Goal: Find specific page/section: Find specific page/section

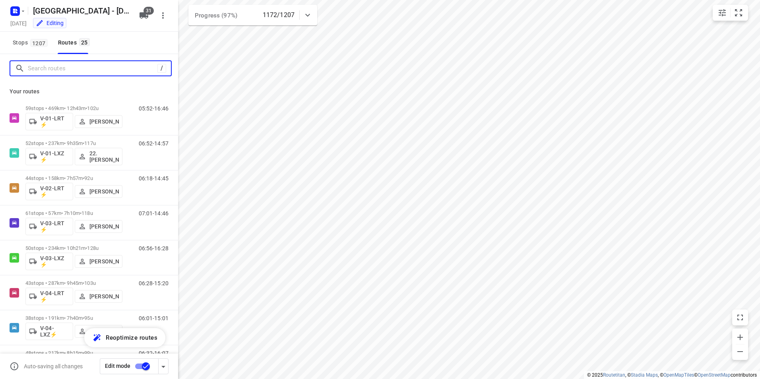
click at [79, 66] on input "Search routes" at bounding box center [93, 68] width 130 height 12
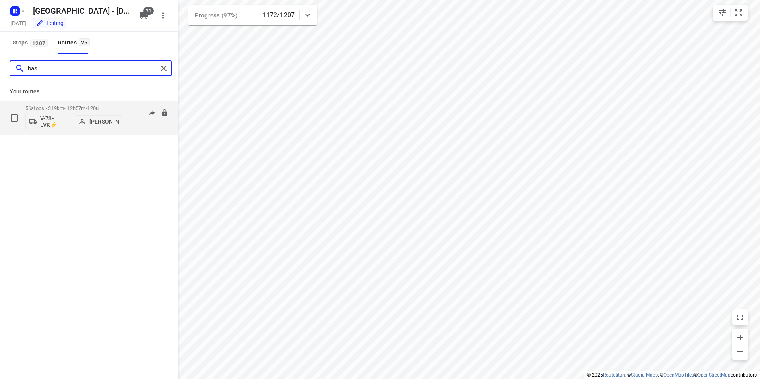
type input "bas"
click at [86, 108] on p "56 stops • 319km • 12h57m • 120u" at bounding box center [73, 108] width 97 height 6
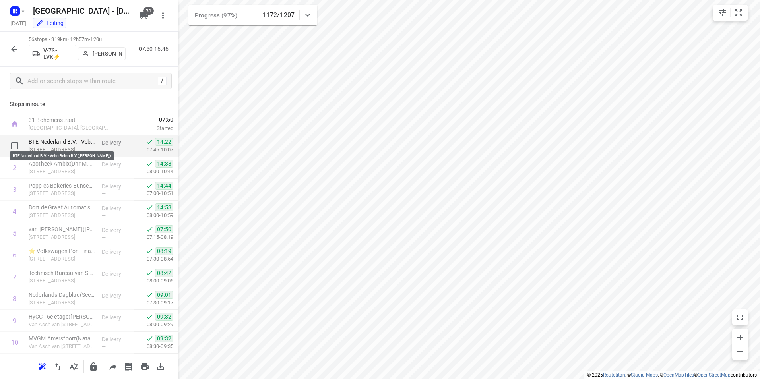
click at [70, 142] on p "BTE Nederland B.V. - Vebo Beton B.V.(Jeannette Smit)" at bounding box center [62, 142] width 67 height 8
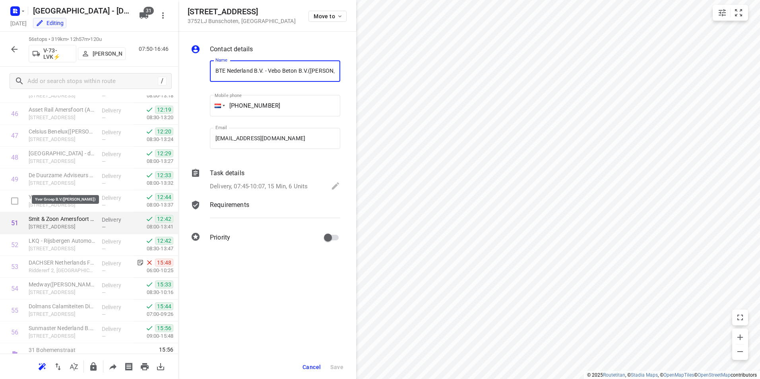
scroll to position [1028, 0]
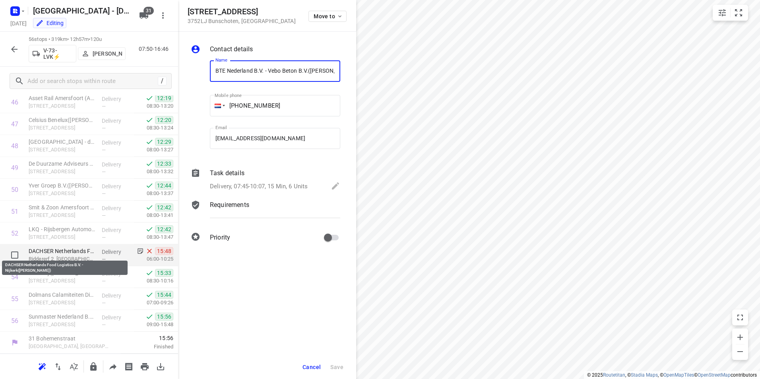
click at [57, 249] on p "DACHSER Netherlands Food Logistics B.V. - Nijkerk(Bart Feijen)" at bounding box center [62, 251] width 67 height 8
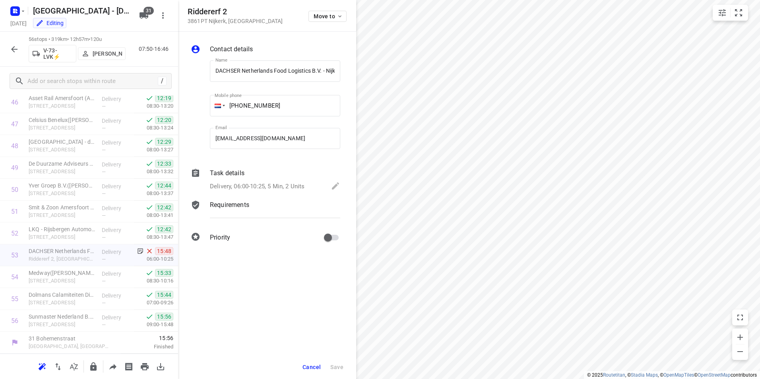
click at [12, 49] on icon "button" at bounding box center [14, 49] width 6 height 6
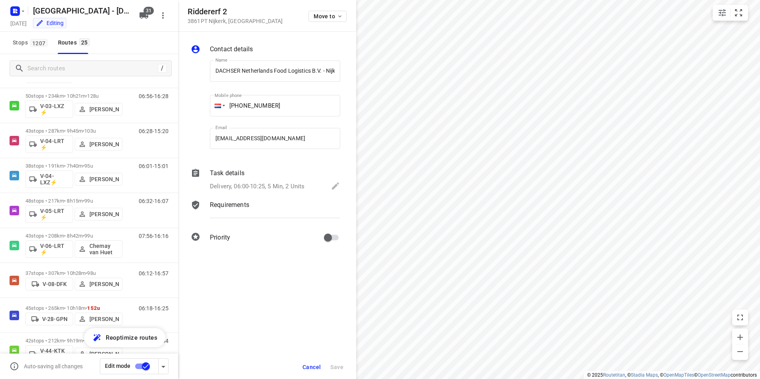
scroll to position [0, 0]
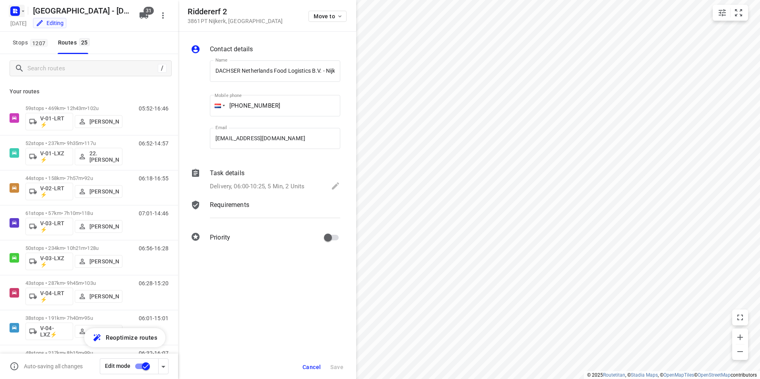
click at [16, 12] on icon "button" at bounding box center [17, 12] width 2 height 2
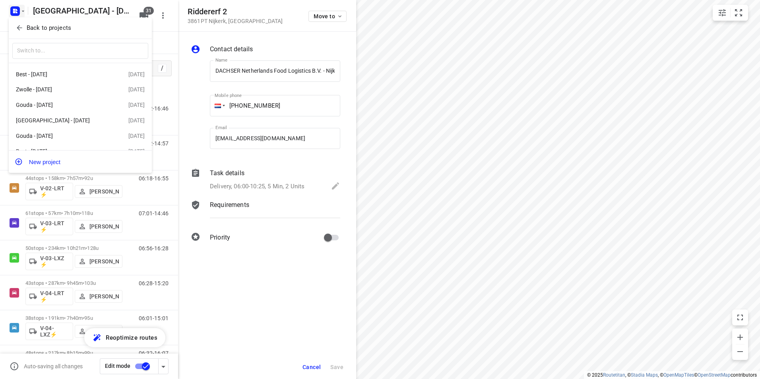
click at [50, 22] on button "Back to projects" at bounding box center [80, 27] width 136 height 13
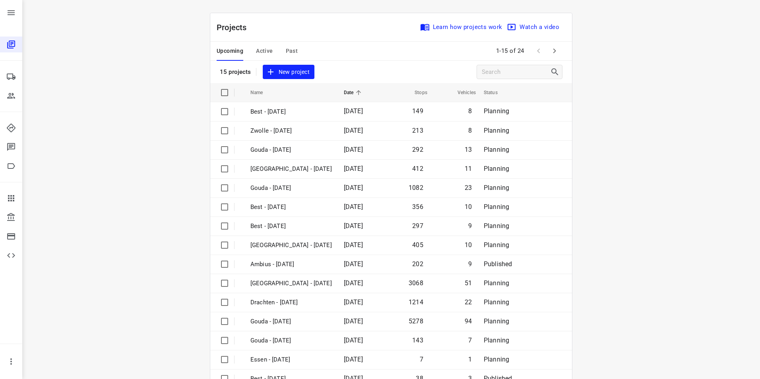
click at [261, 50] on span "Active" at bounding box center [264, 51] width 17 height 10
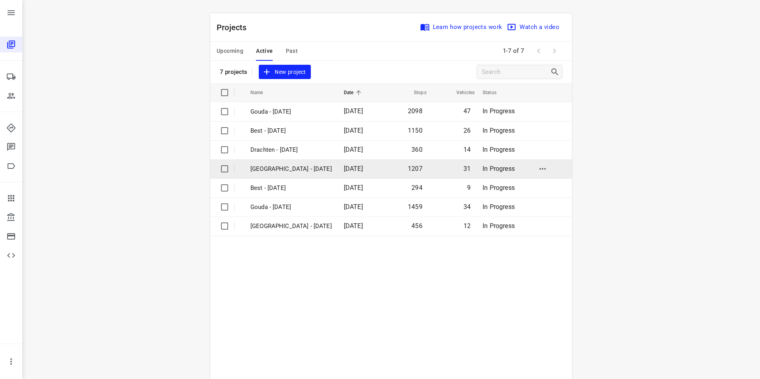
click at [278, 171] on p "[GEOGRAPHIC_DATA] - [DATE]" at bounding box center [290, 169] width 81 height 9
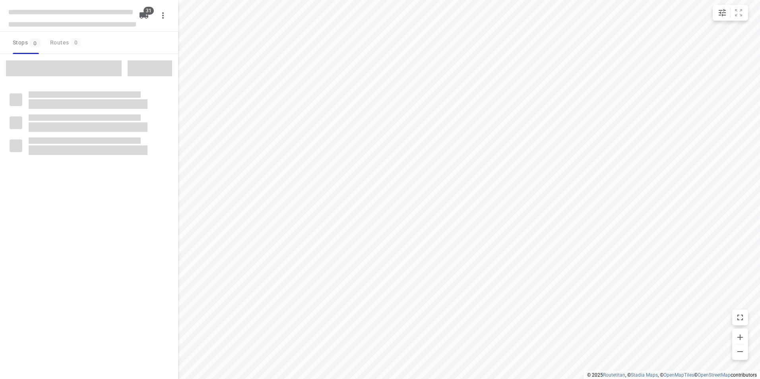
checkbox input "true"
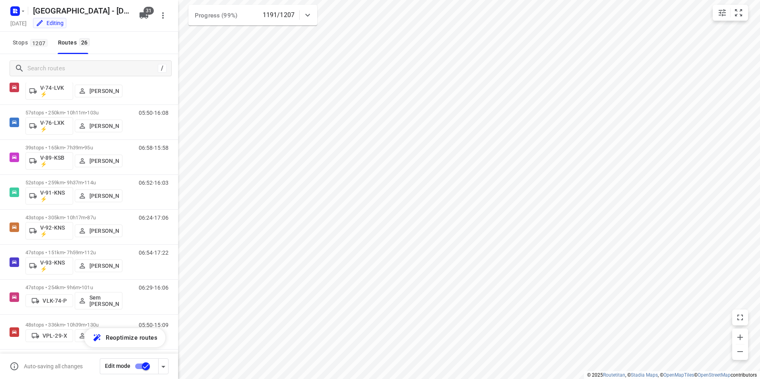
scroll to position [664, 0]
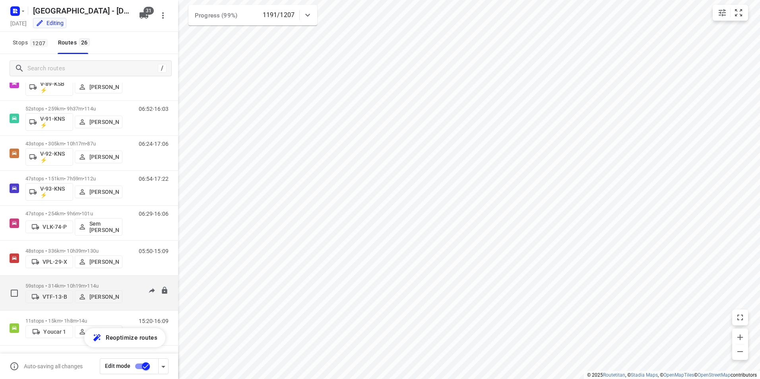
click at [104, 276] on div "59 stops • 314km • 10h19m • 114u VTF-13-B Frank Louwdijk 06:37-18:31" at bounding box center [89, 293] width 178 height 35
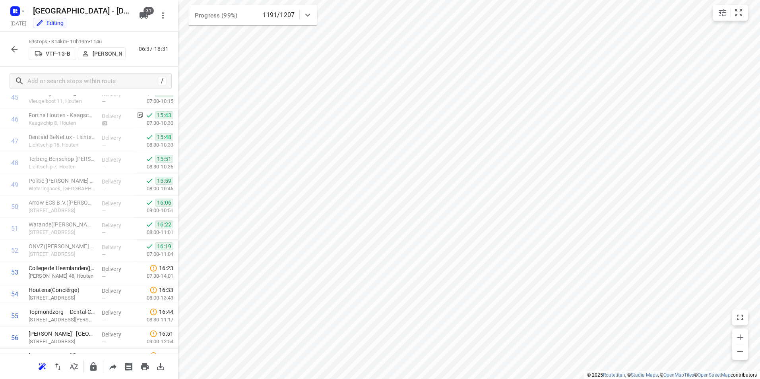
scroll to position [1093, 0]
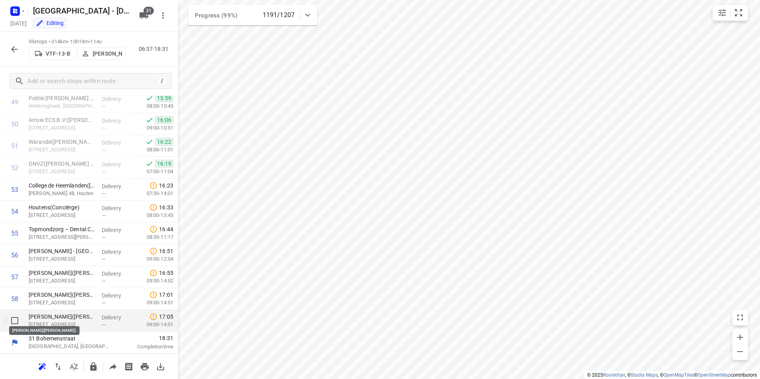
click at [74, 315] on p "[PERSON_NAME]([PERSON_NAME])" at bounding box center [62, 317] width 67 height 8
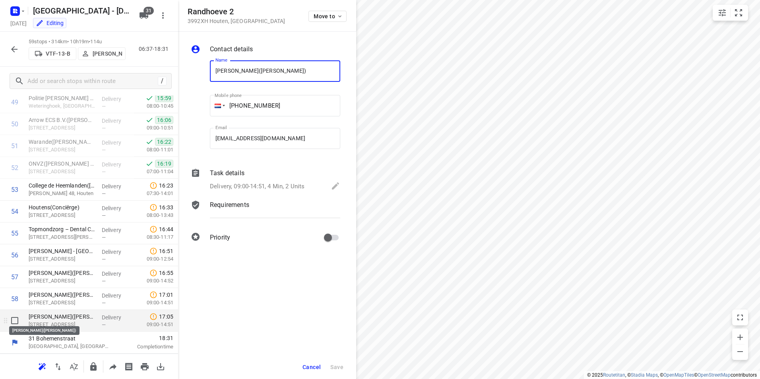
scroll to position [0, 17]
click at [9, 56] on div at bounding box center [14, 49] width 16 height 16
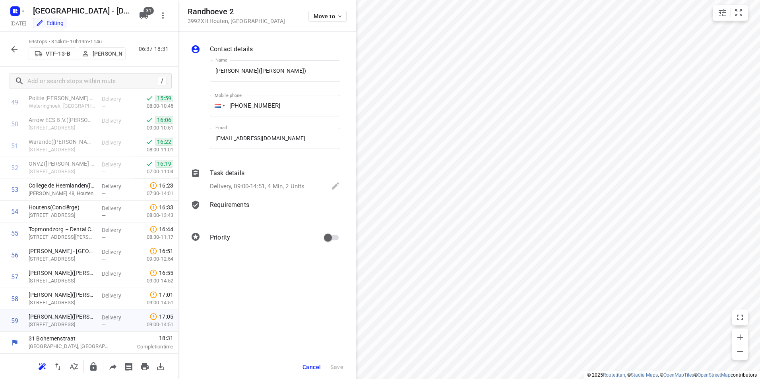
click at [15, 46] on icon "button" at bounding box center [15, 50] width 10 height 10
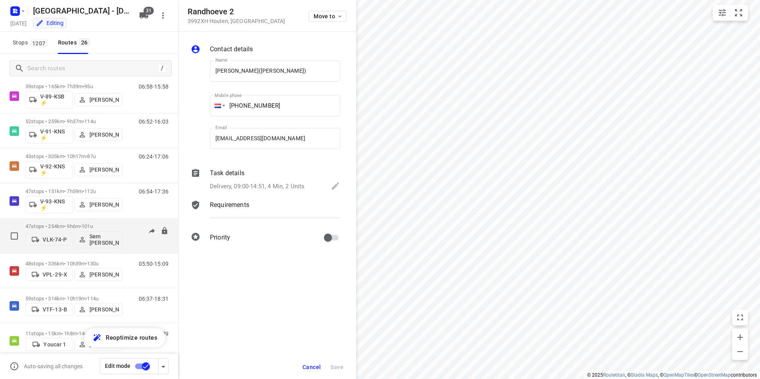
scroll to position [664, 0]
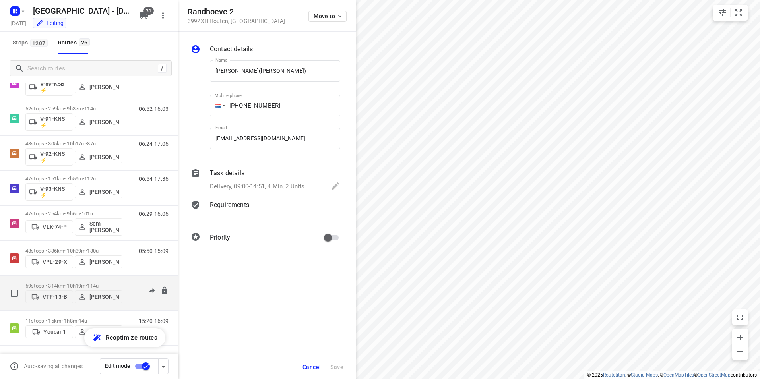
click at [82, 283] on p "59 stops • 314km • 10h19m • 114u" at bounding box center [73, 286] width 97 height 6
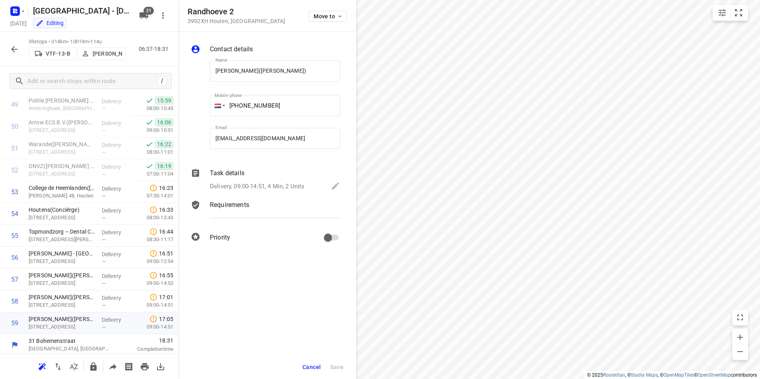
scroll to position [1093, 0]
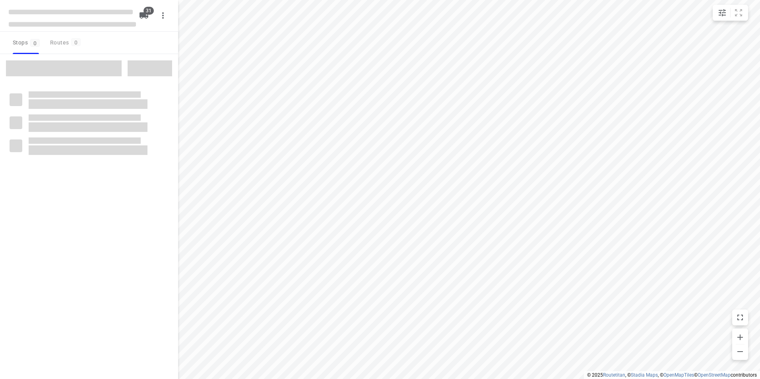
checkbox input "true"
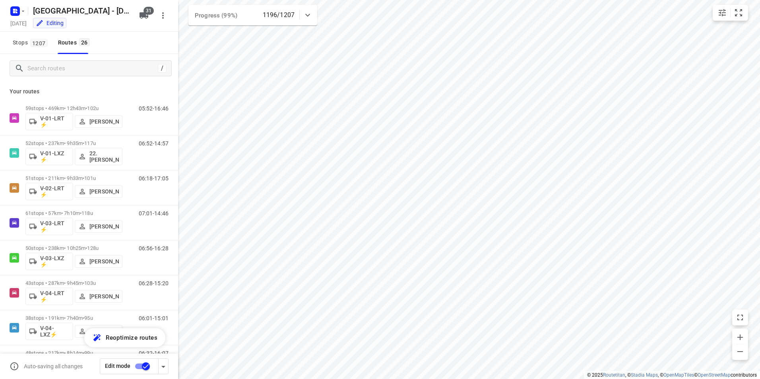
scroll to position [664, 0]
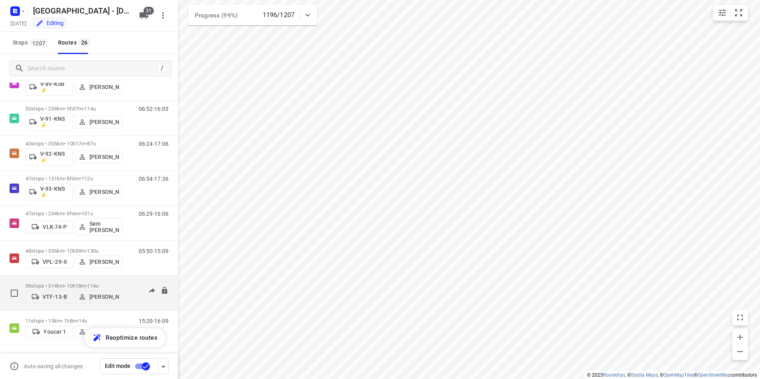
click at [91, 280] on div "59 stops • 314km • 10h18m • 114u VTF-13-B [PERSON_NAME]" at bounding box center [73, 293] width 97 height 28
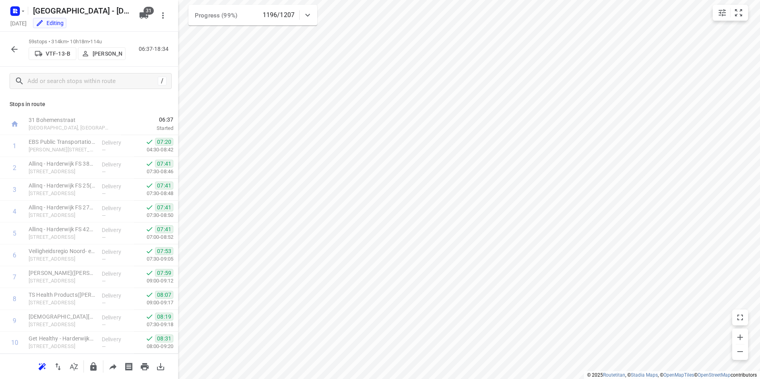
click at [176, 174] on div "i © 2025 Routetitan , © Stadia Maps , © OpenMapTiles © OpenStreetMap contributo…" at bounding box center [380, 189] width 760 height 379
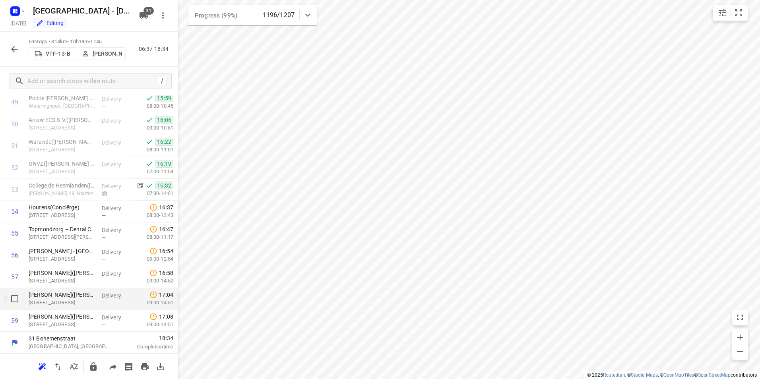
click at [57, 301] on p "[STREET_ADDRESS]" at bounding box center [62, 303] width 67 height 8
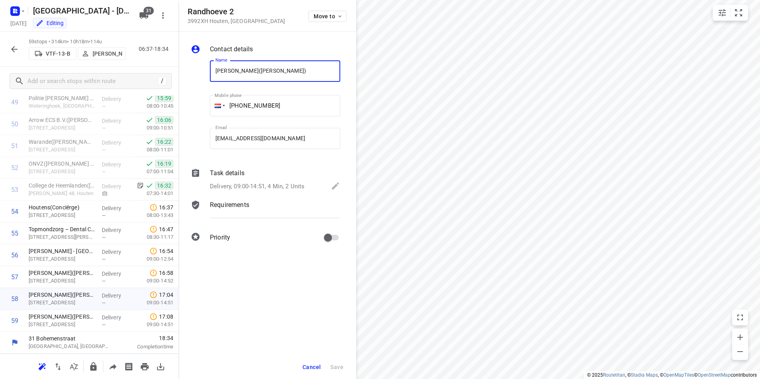
click at [227, 171] on p "Task details" at bounding box center [227, 174] width 35 height 10
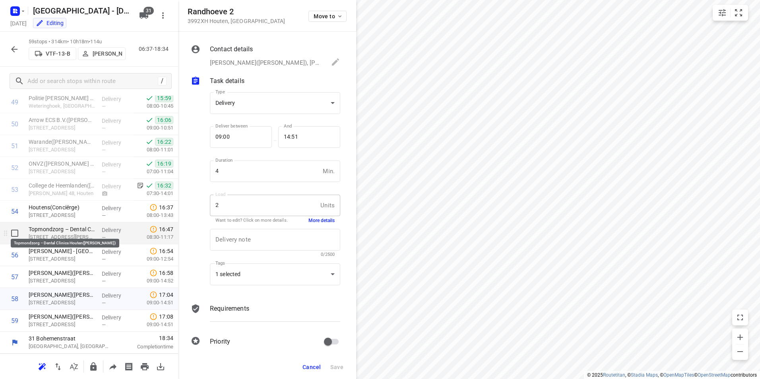
click at [67, 229] on p "Topmondzorg – Dental Clinics Houten([PERSON_NAME])" at bounding box center [62, 229] width 67 height 8
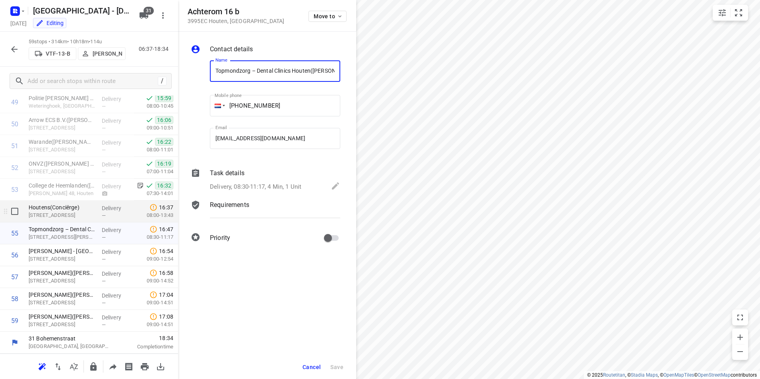
scroll to position [0, 14]
click at [57, 211] on p "Houtens(Conciërge)" at bounding box center [62, 208] width 67 height 8
drag, startPoint x: 11, startPoint y: 52, endPoint x: 87, endPoint y: 5, distance: 89.5
click at [11, 52] on icon "button" at bounding box center [15, 50] width 10 height 10
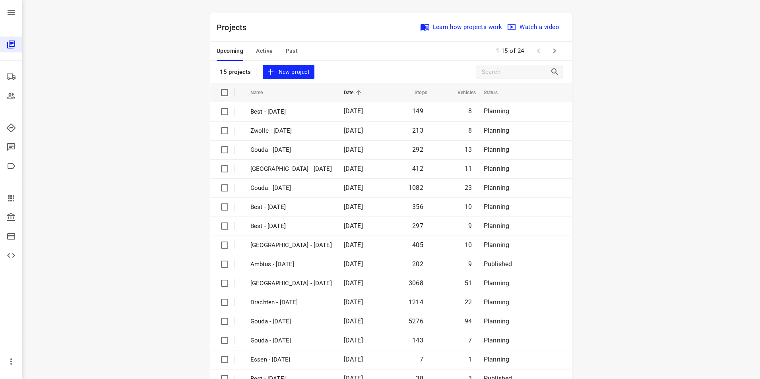
click at [257, 46] on span "Active" at bounding box center [264, 51] width 17 height 10
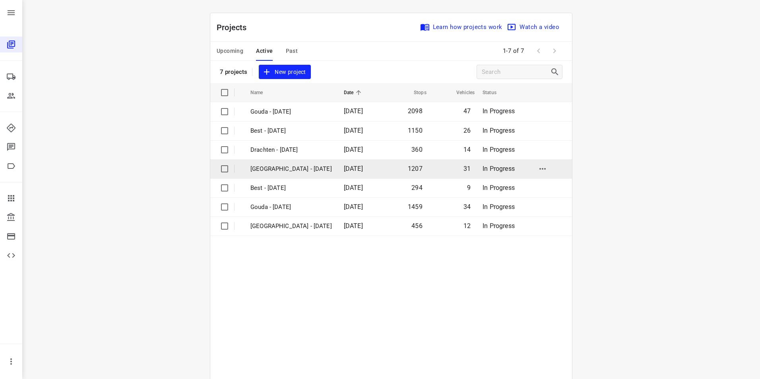
click at [280, 168] on p "[GEOGRAPHIC_DATA] - [DATE]" at bounding box center [290, 169] width 81 height 9
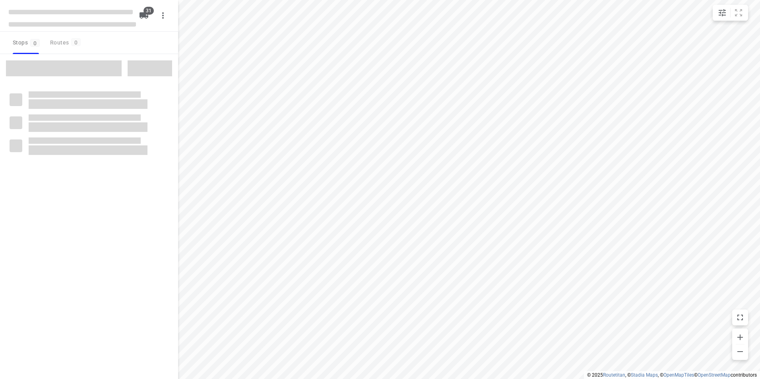
checkbox input "true"
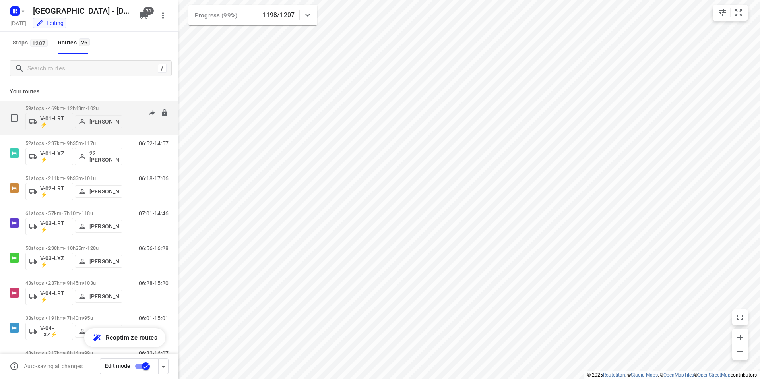
click at [78, 106] on p "59 stops • 469km • 12h43m • 102u" at bounding box center [73, 108] width 97 height 6
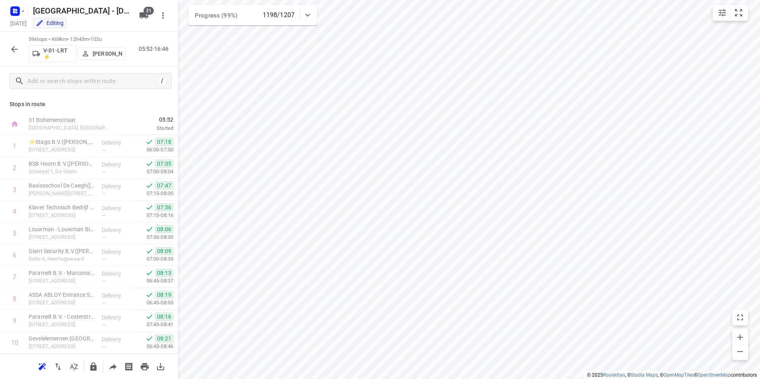
click at [16, 50] on icon "button" at bounding box center [15, 50] width 10 height 10
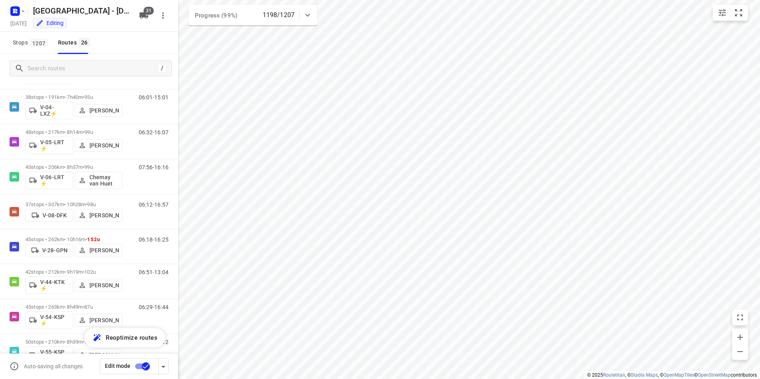
scroll to position [664, 0]
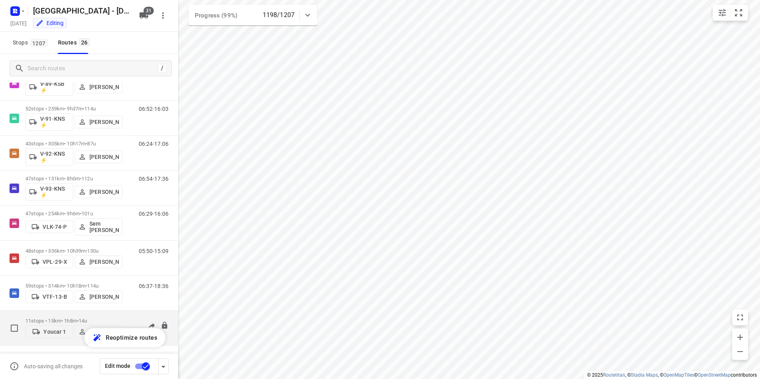
click at [74, 320] on p "11 stops • 15km • 1h8m • 14u" at bounding box center [73, 321] width 97 height 6
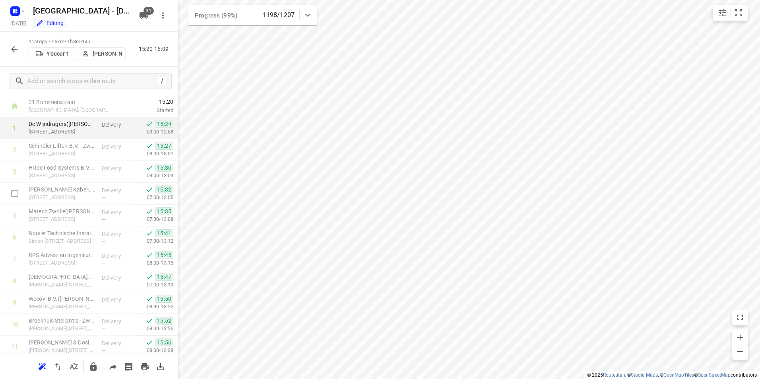
scroll to position [0, 0]
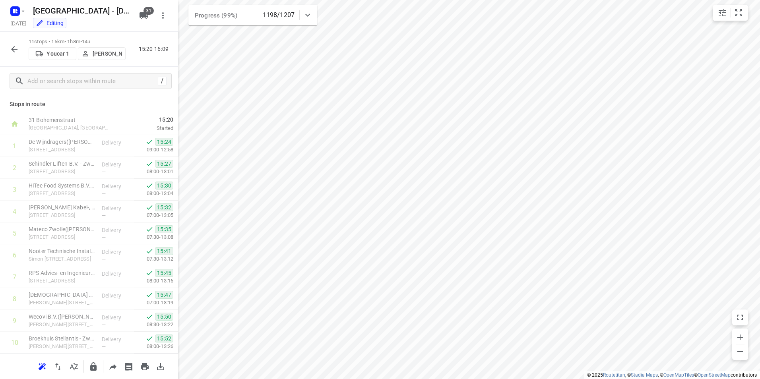
click at [8, 49] on button "button" at bounding box center [14, 49] width 16 height 16
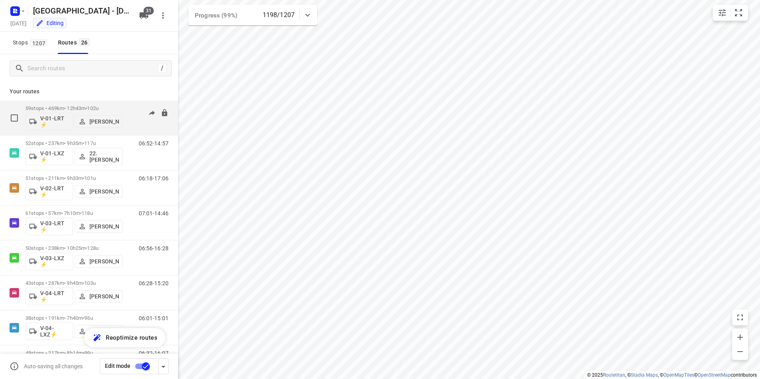
click at [89, 107] on p "59 stops • 469km • 12h43m • 102u" at bounding box center [73, 108] width 97 height 6
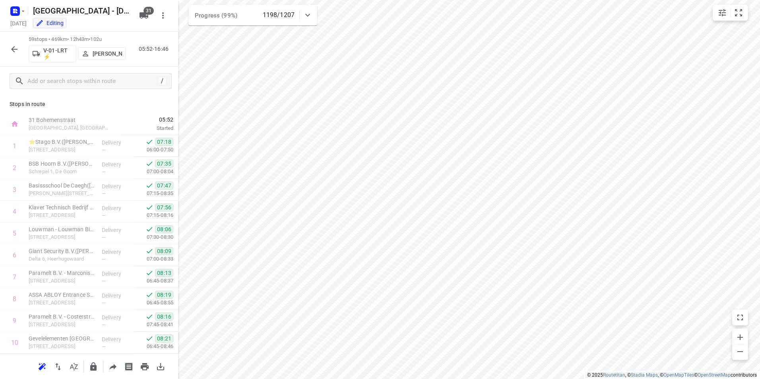
click at [17, 48] on icon "button" at bounding box center [15, 50] width 10 height 10
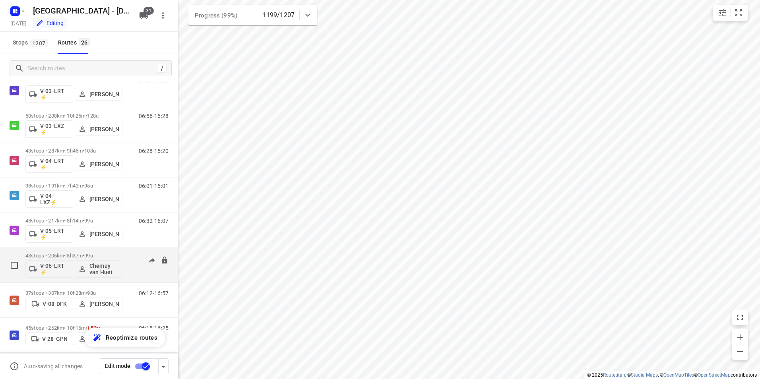
scroll to position [199, 0]
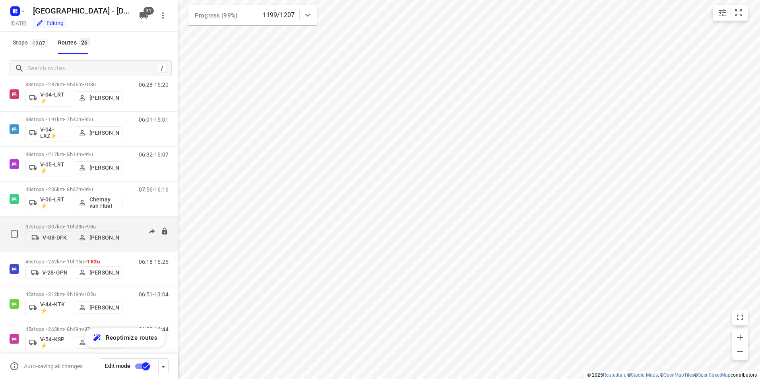
click at [75, 224] on p "37 stops • 307km • 10h28m • 98u" at bounding box center [73, 227] width 97 height 6
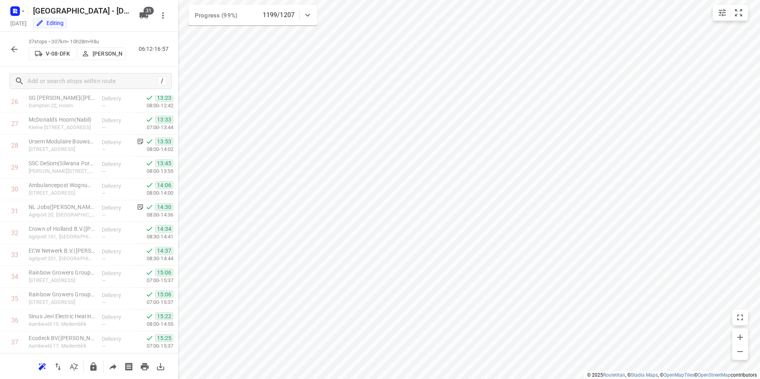
scroll to position [612, 0]
click at [16, 49] on icon "button" at bounding box center [14, 49] width 6 height 6
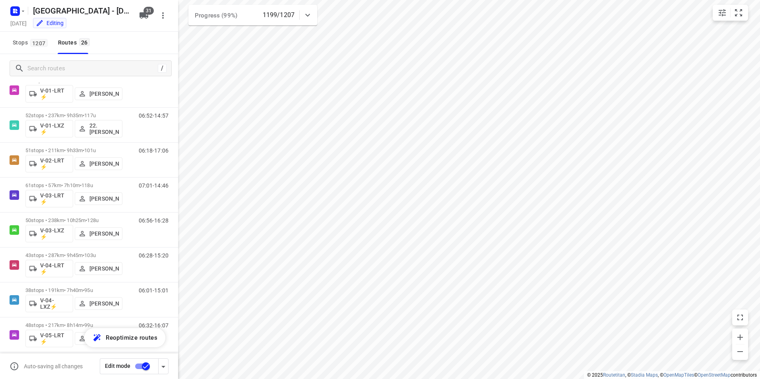
scroll to position [0, 0]
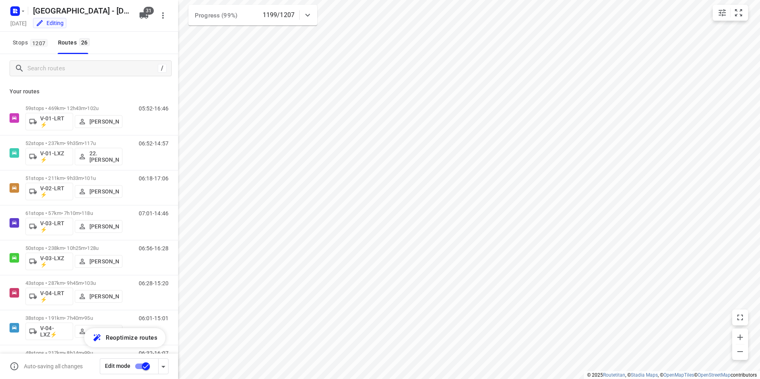
click at [133, 37] on div "Stops 1207 Routes 26" at bounding box center [89, 43] width 178 height 22
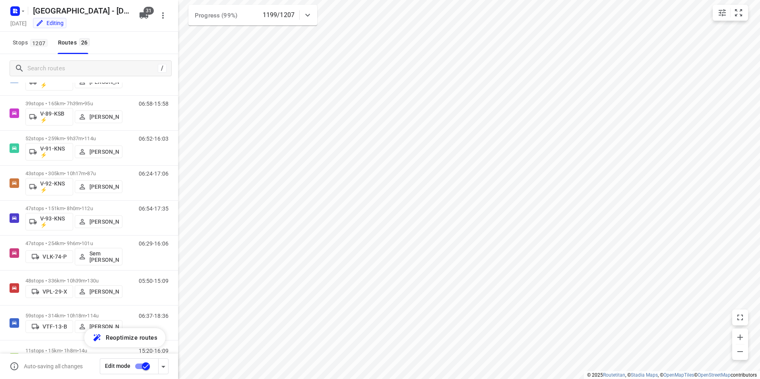
scroll to position [664, 0]
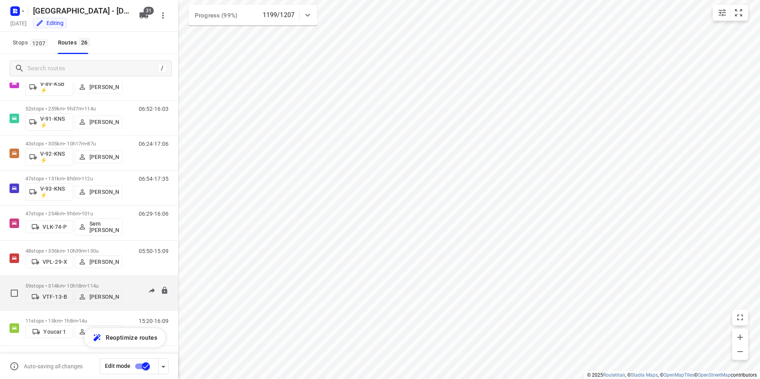
click at [120, 279] on div "59 stops • 314km • 10h18m • 114u VTF-13-B [PERSON_NAME]" at bounding box center [73, 293] width 97 height 28
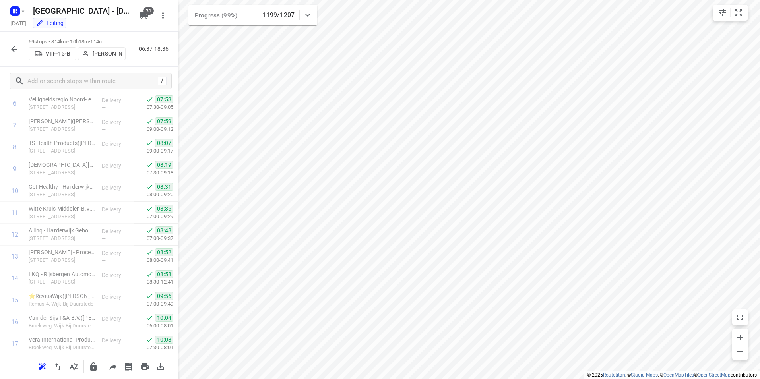
scroll to position [1093, 0]
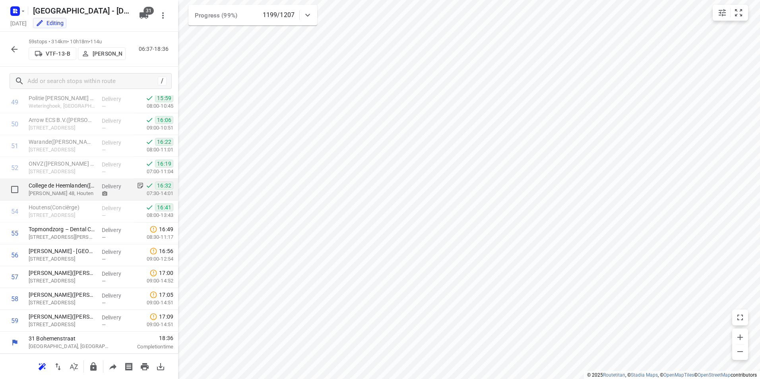
click at [105, 194] on div at bounding box center [116, 194] width 29 height 6
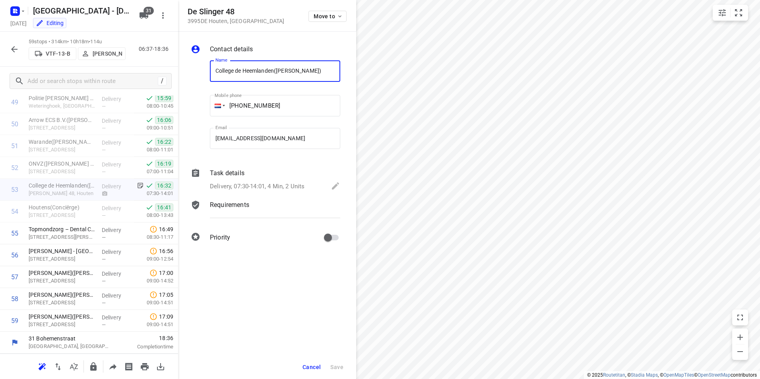
click at [18, 47] on icon "button" at bounding box center [15, 50] width 10 height 10
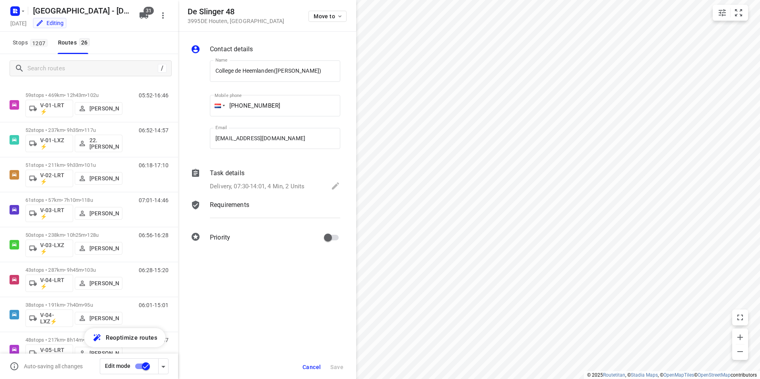
scroll to position [0, 0]
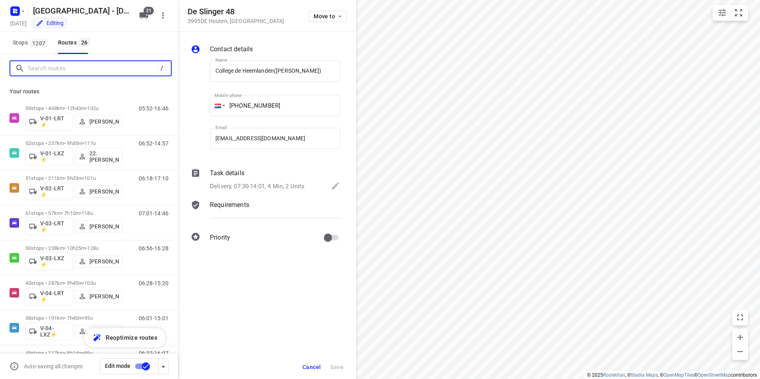
click at [83, 70] on input "Search routes" at bounding box center [93, 68] width 130 height 12
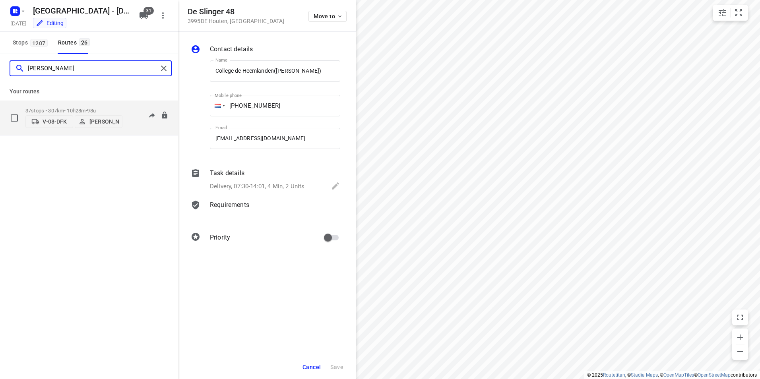
type input "[PERSON_NAME]"
click at [87, 108] on p "37 stops • 307km • 10h28m • 98u" at bounding box center [73, 111] width 97 height 6
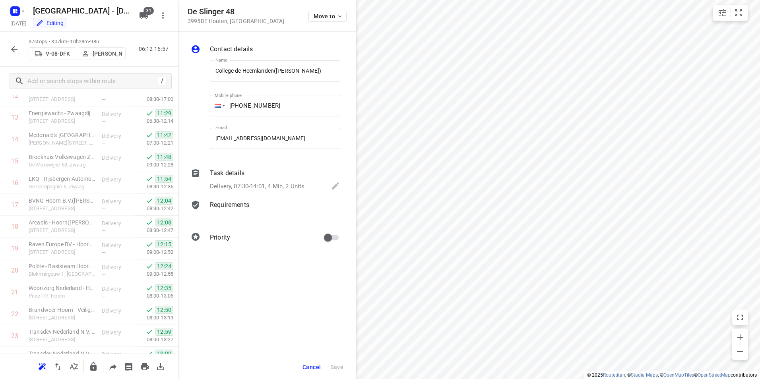
scroll to position [612, 0]
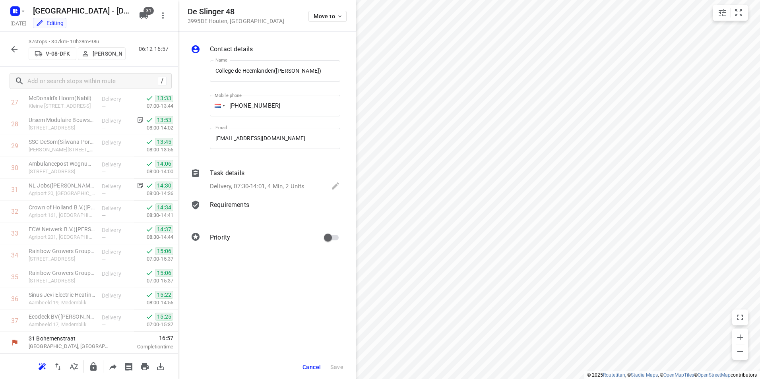
click at [18, 50] on icon "button" at bounding box center [15, 50] width 10 height 10
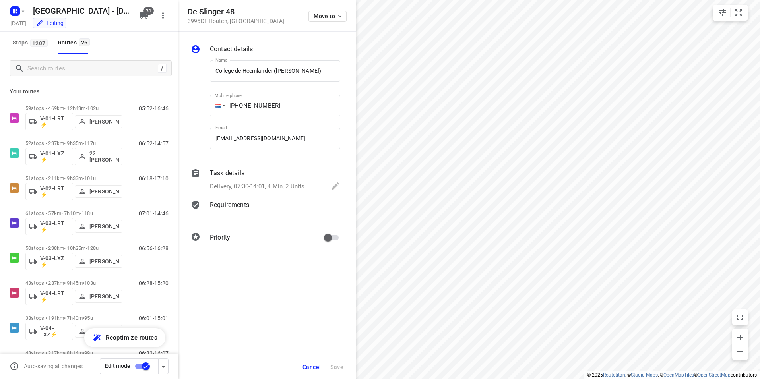
scroll to position [664, 0]
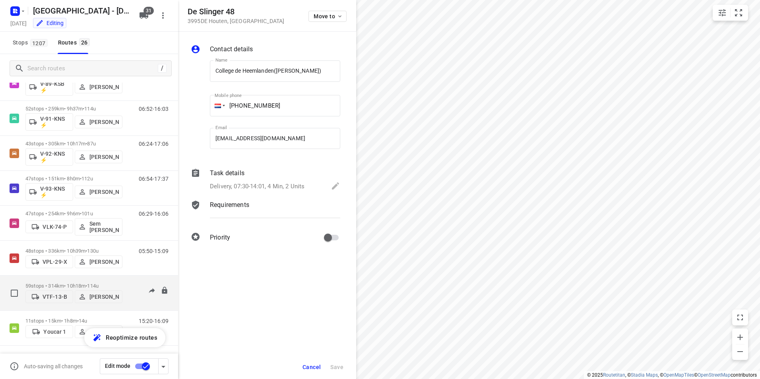
click at [74, 280] on div "59 stops • 314km • 10h18m • 114u VTF-13-B [PERSON_NAME]" at bounding box center [73, 293] width 97 height 28
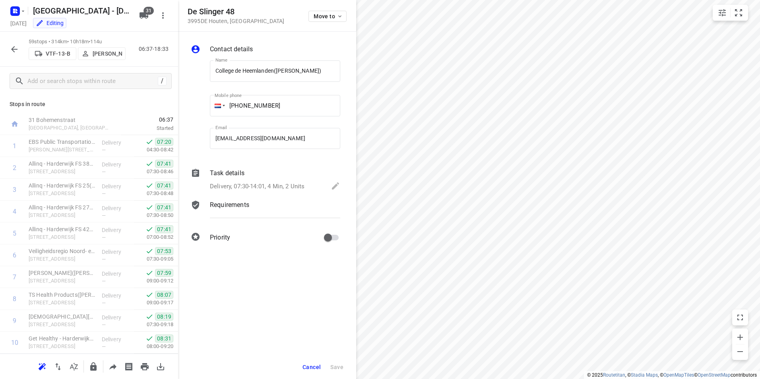
scroll to position [1093, 0]
click at [14, 51] on icon "button" at bounding box center [14, 49] width 6 height 6
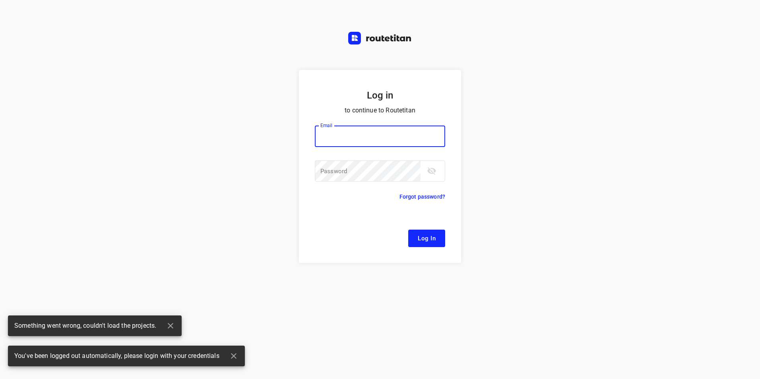
type input "[EMAIL_ADDRESS][DOMAIN_NAME]"
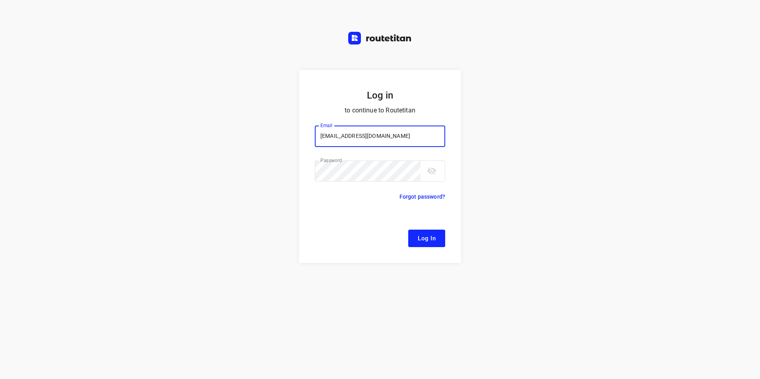
click at [423, 241] on span "Log In" at bounding box center [427, 238] width 18 height 10
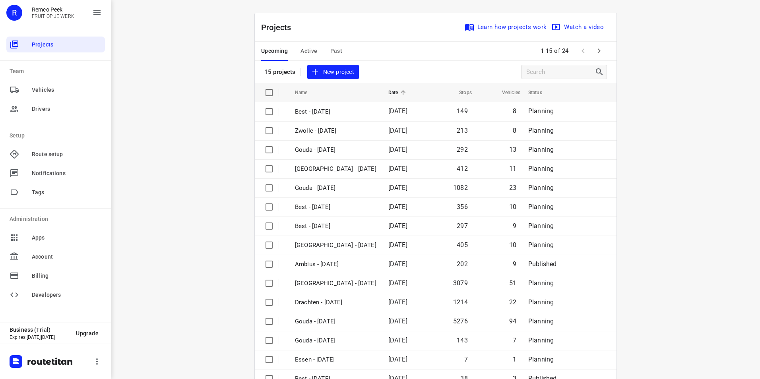
click at [306, 53] on span "Active" at bounding box center [309, 51] width 17 height 10
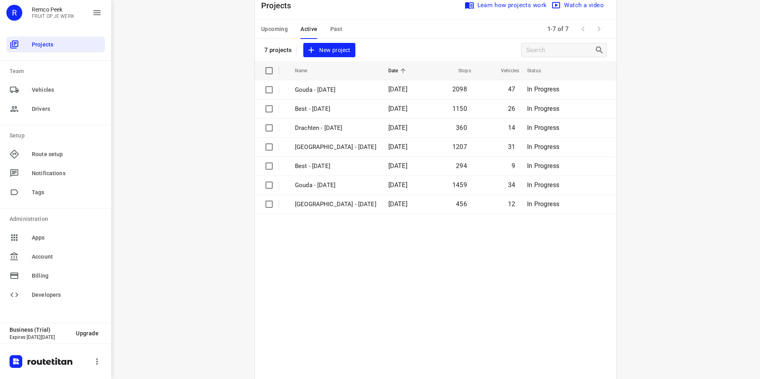
scroll to position [41, 0]
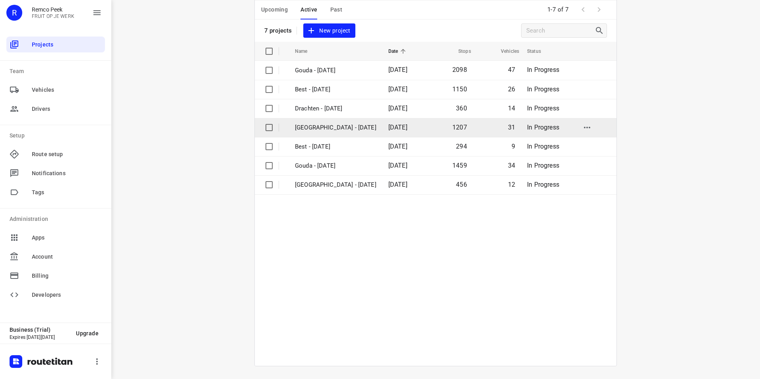
click at [316, 129] on p "[GEOGRAPHIC_DATA] - [DATE]" at bounding box center [335, 127] width 81 height 9
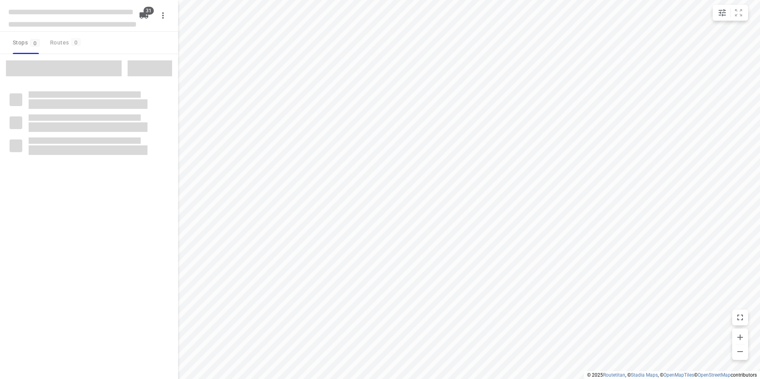
checkbox input "true"
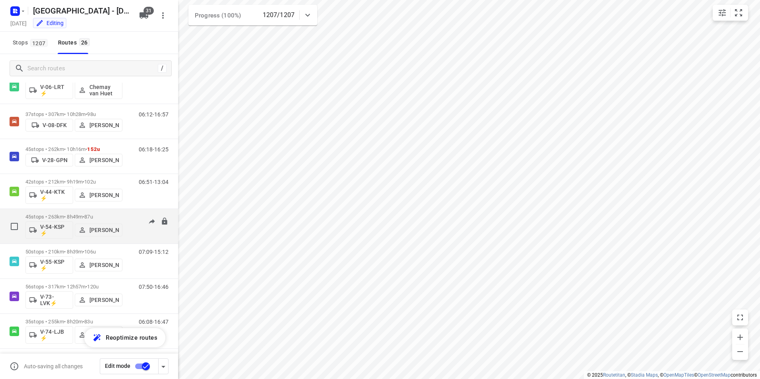
scroll to position [358, 0]
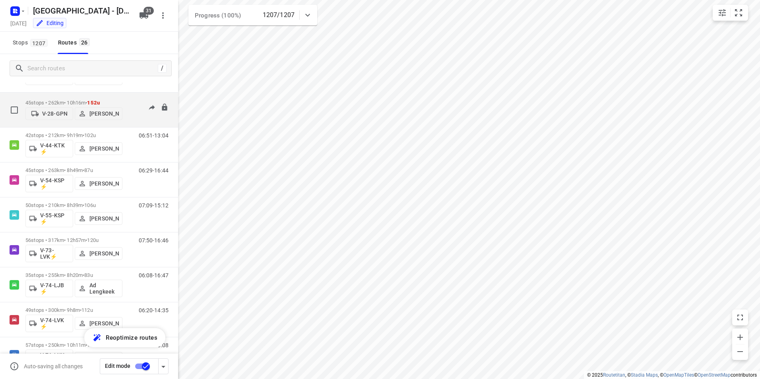
drag, startPoint x: 102, startPoint y: 268, endPoint x: 65, endPoint y: 124, distance: 148.5
click at [65, 124] on div "45 stops • 262km • 10h16m • 152u V-28-GPN [PERSON_NAME]" at bounding box center [73, 110] width 97 height 28
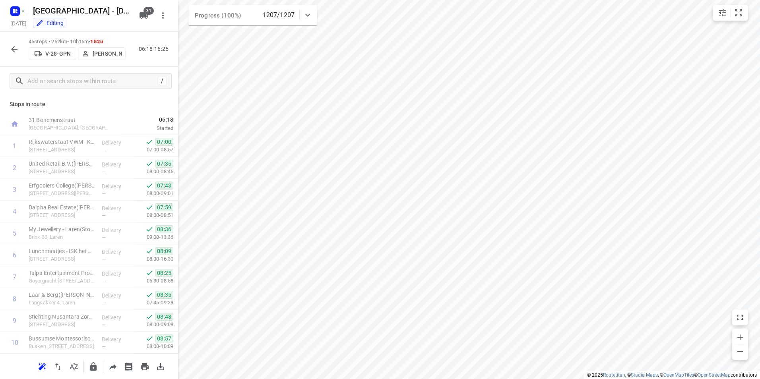
click at [17, 48] on icon "button" at bounding box center [15, 50] width 10 height 10
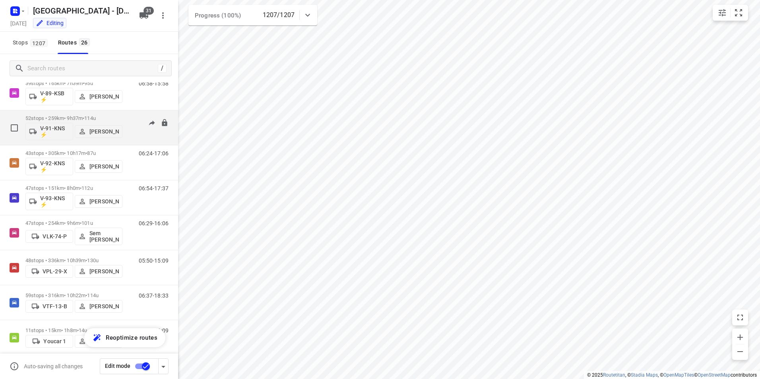
scroll to position [664, 0]
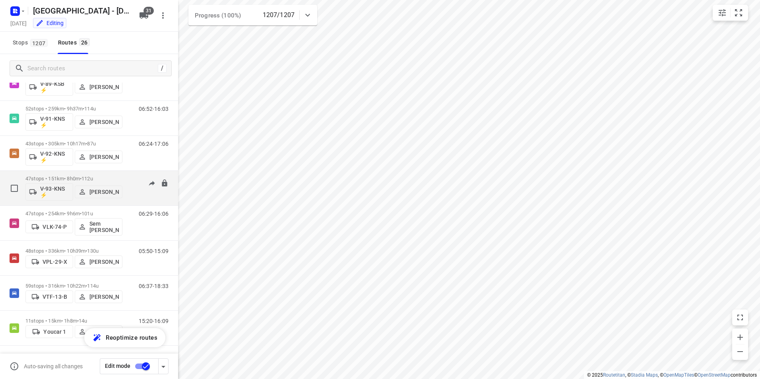
click at [93, 179] on span "112u" at bounding box center [87, 179] width 12 height 6
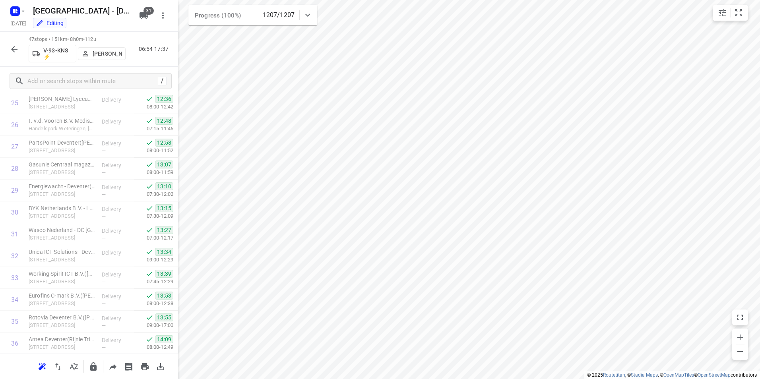
scroll to position [831, 0]
click at [14, 51] on icon "button" at bounding box center [14, 49] width 6 height 6
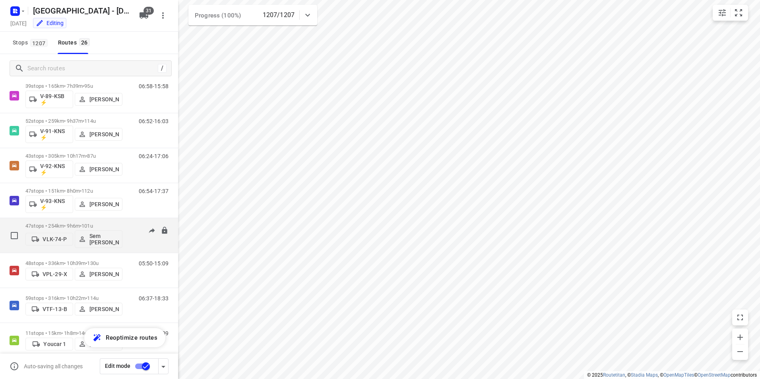
scroll to position [664, 0]
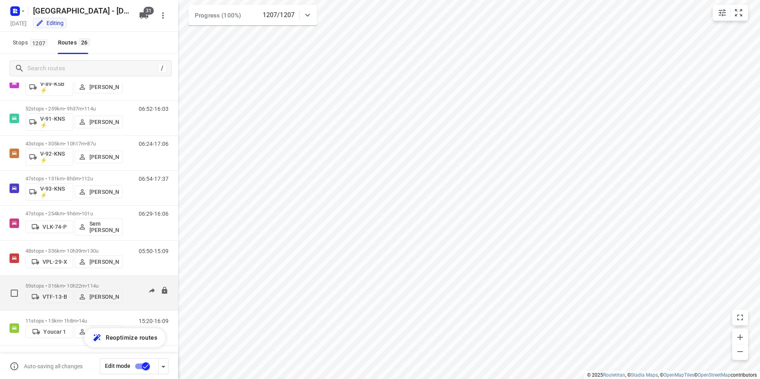
click at [117, 279] on div "59 stops • 316km • 10h22m • 114u VTF-13-B [PERSON_NAME]" at bounding box center [73, 293] width 97 height 28
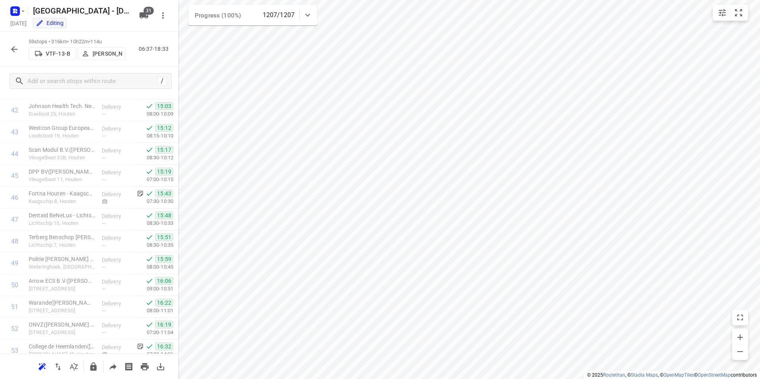
scroll to position [1093, 0]
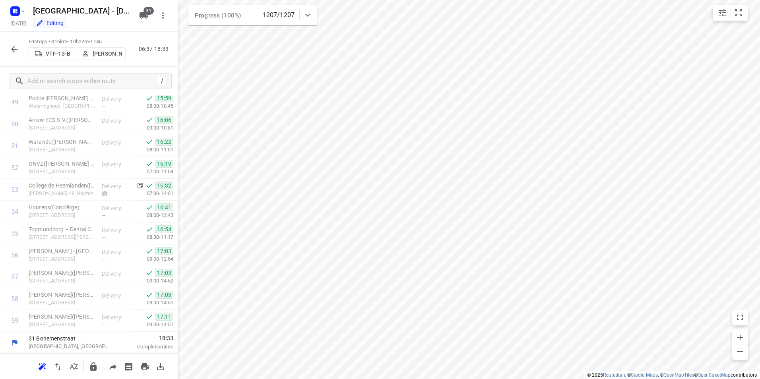
click at [14, 51] on icon "button" at bounding box center [14, 49] width 6 height 6
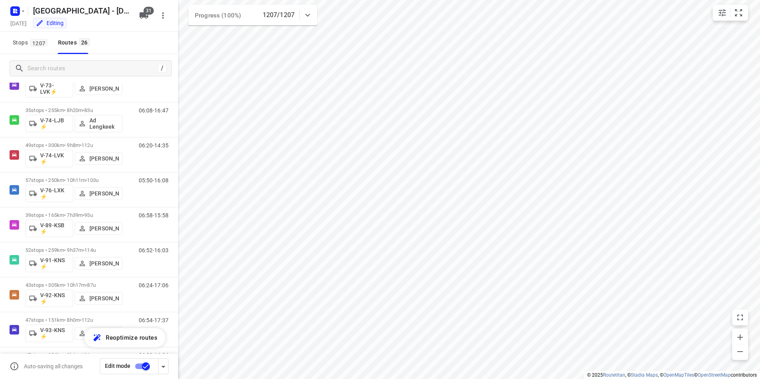
scroll to position [664, 0]
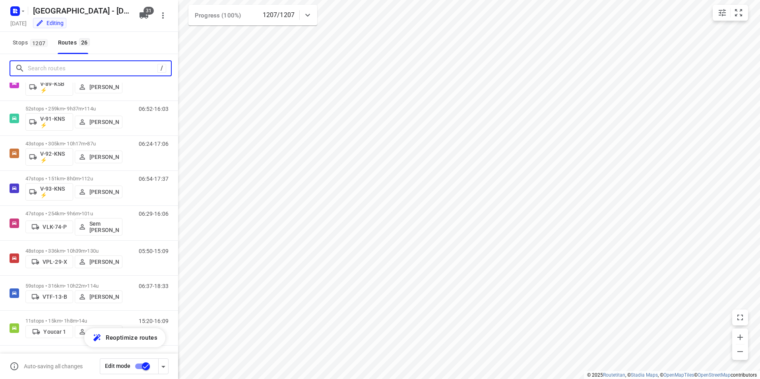
click at [64, 70] on input "Search routes" at bounding box center [93, 68] width 130 height 12
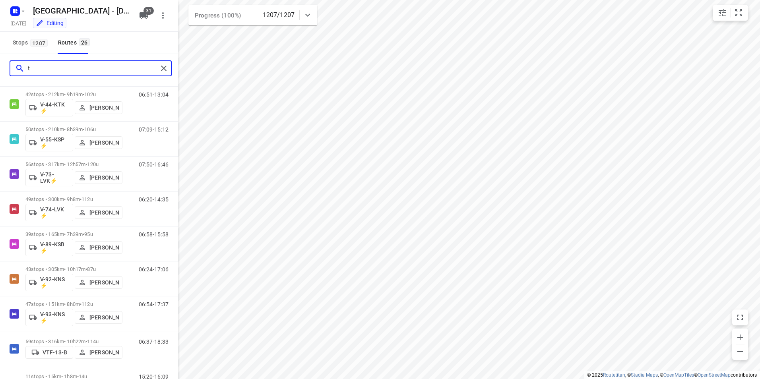
scroll to position [0, 0]
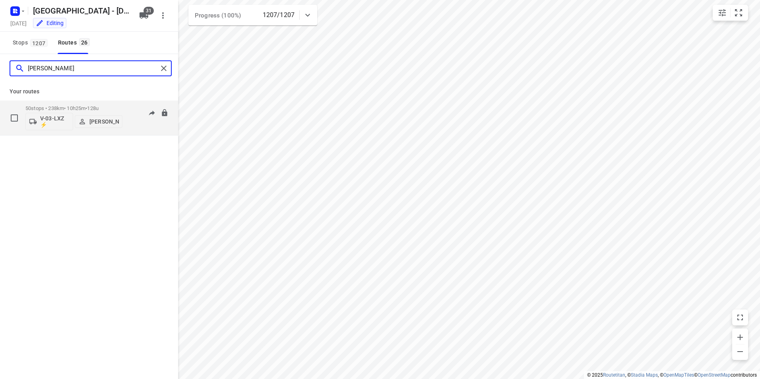
type input "[PERSON_NAME]"
click at [78, 107] on p "50 stops • 238km • 10h25m • 128u" at bounding box center [73, 108] width 97 height 6
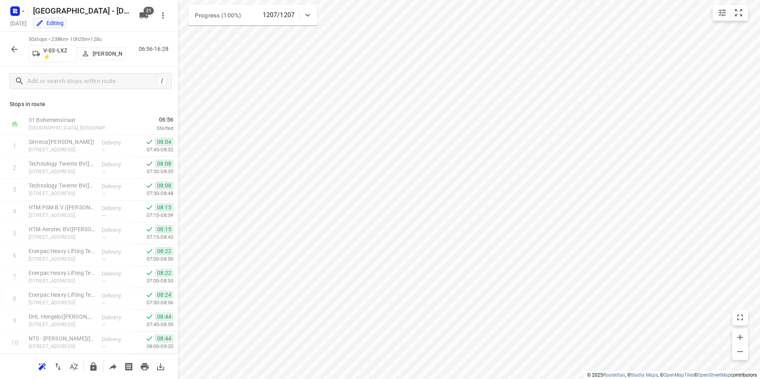
click at [15, 45] on icon "button" at bounding box center [15, 50] width 10 height 10
